Goal: Task Accomplishment & Management: Manage account settings

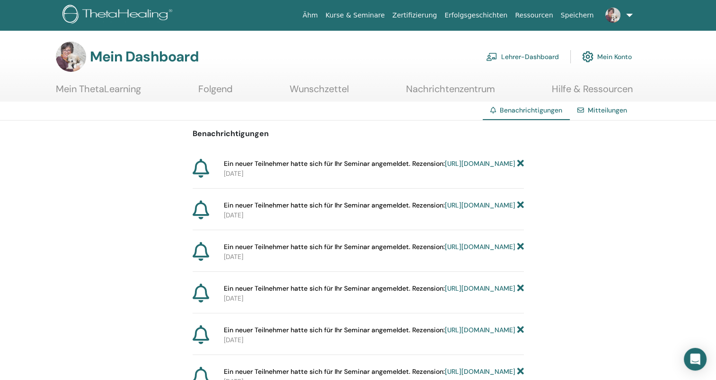
click at [445, 168] on link "https://member.thetahealing.com/instructor/seminar/363457/attendees" at bounding box center [480, 163] width 70 height 9
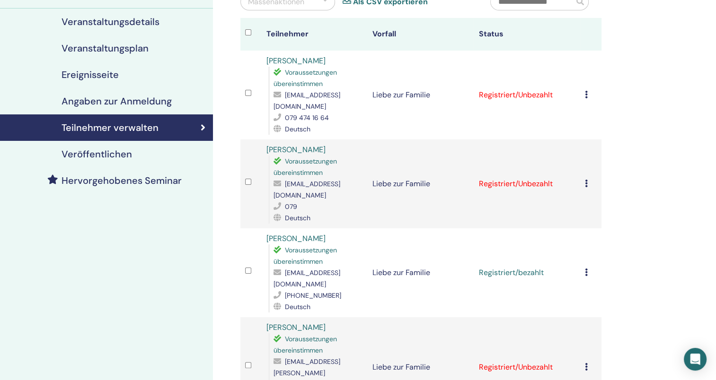
scroll to position [106, 0]
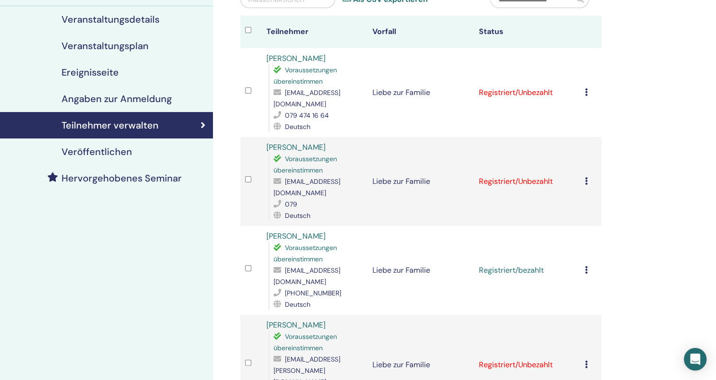
click at [583, 85] on td "Registrierung stornieren Keine automatische Zertifizierung durchführen Als beza…" at bounding box center [590, 92] width 21 height 89
click at [587, 88] on icon at bounding box center [586, 92] width 3 height 8
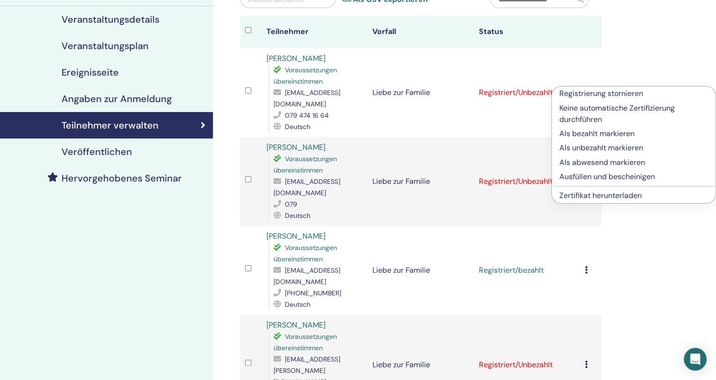
click at [620, 134] on p "Als bezahlt markieren" at bounding box center [633, 133] width 149 height 11
